Goal: Task Accomplishment & Management: Manage account settings

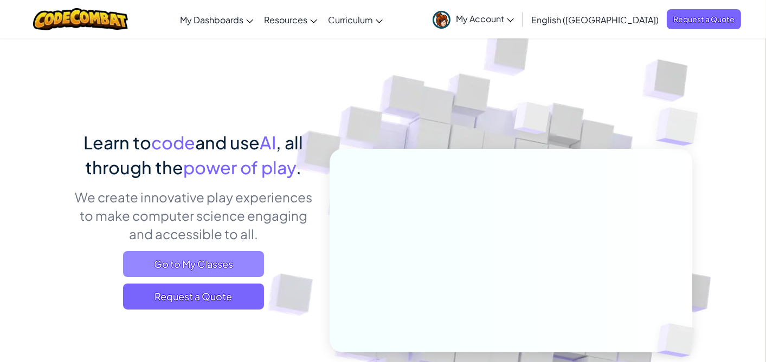
click at [229, 261] on span "Go to My Classes" at bounding box center [193, 264] width 141 height 26
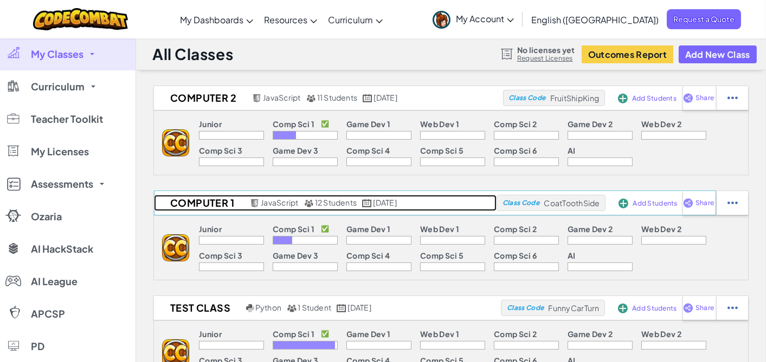
click at [192, 209] on h2 "Computer 1" at bounding box center [200, 203] width 93 height 16
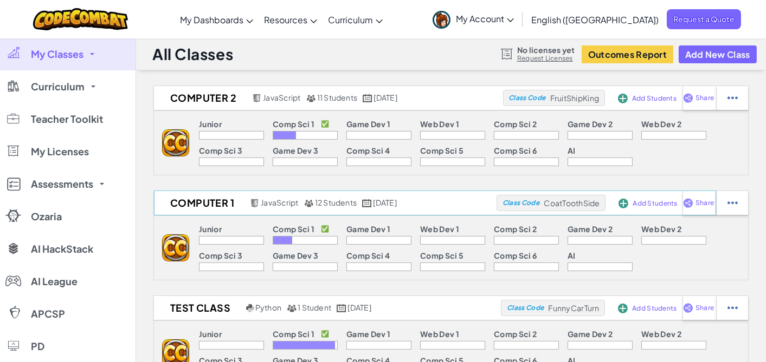
select select "560f1a9f22961295f9427742"
